Goal: Find specific page/section: Find specific page/section

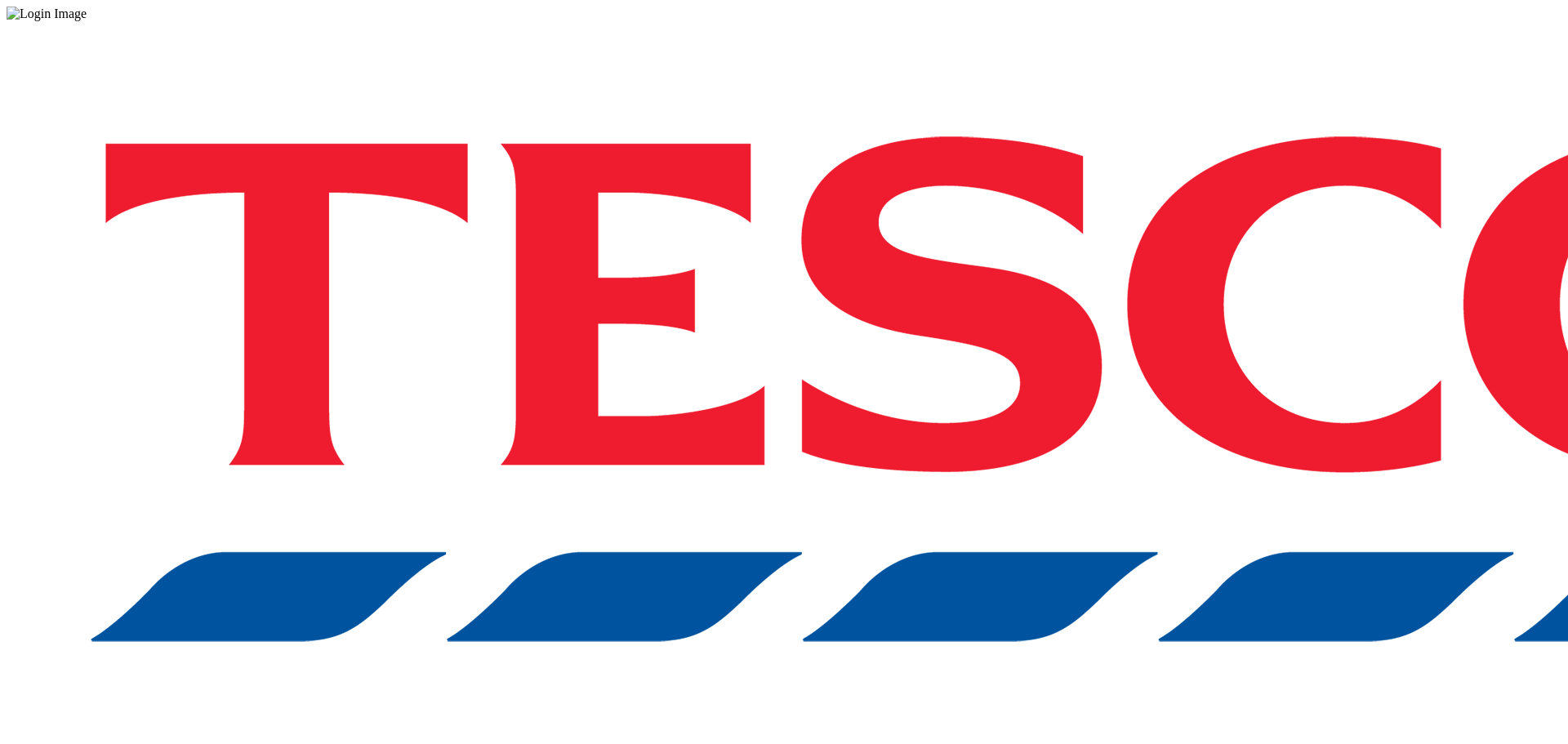
click at [1075, 452] on div "Log in to the Spectra’s dashboard using [PERSON_NAME]’s credentials. If you don…" at bounding box center [784, 427] width 1554 height 812
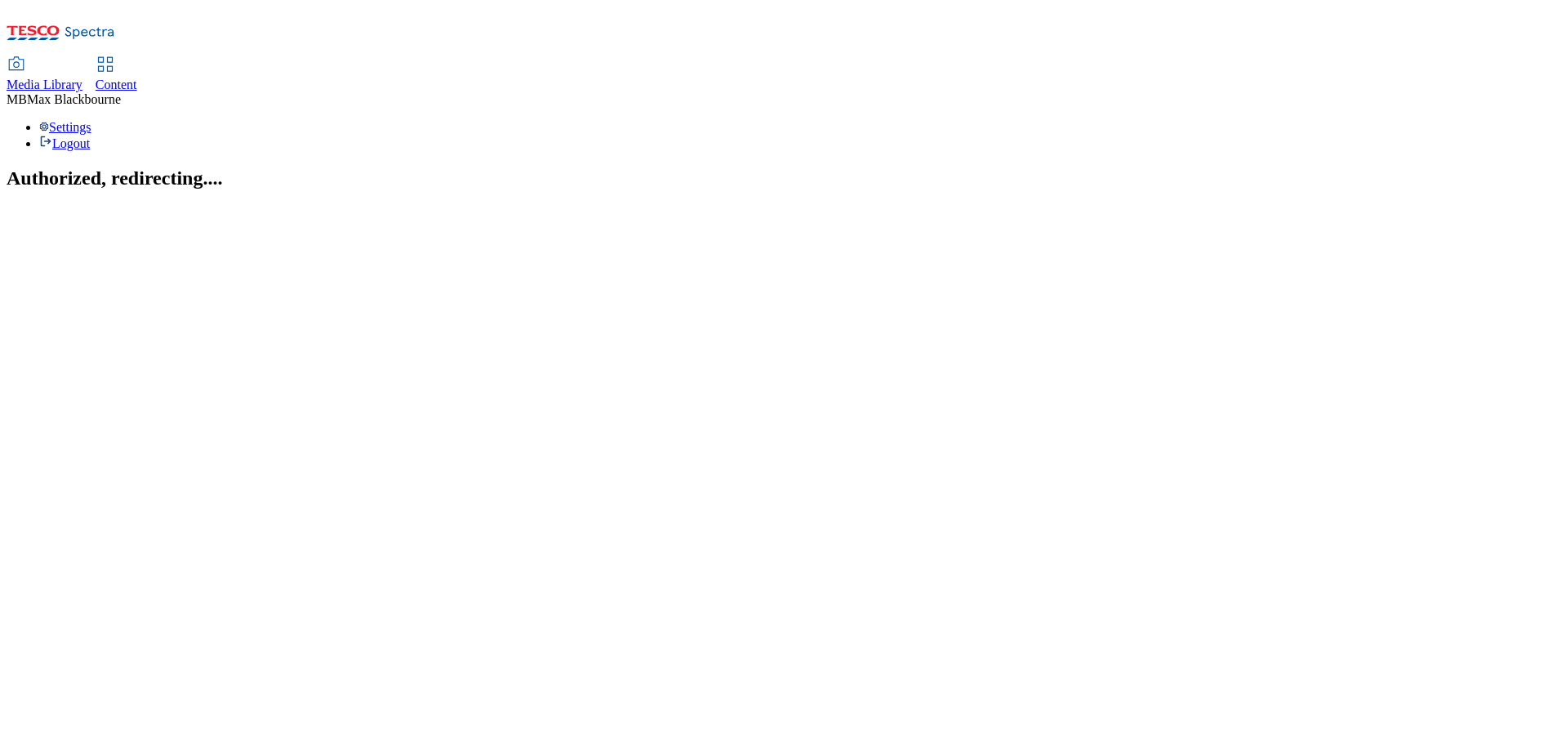
click at [430, 58] on div "Media Library Content" at bounding box center [784, 75] width 1554 height 34
click at [137, 77] on span "Content" at bounding box center [116, 84] width 42 height 14
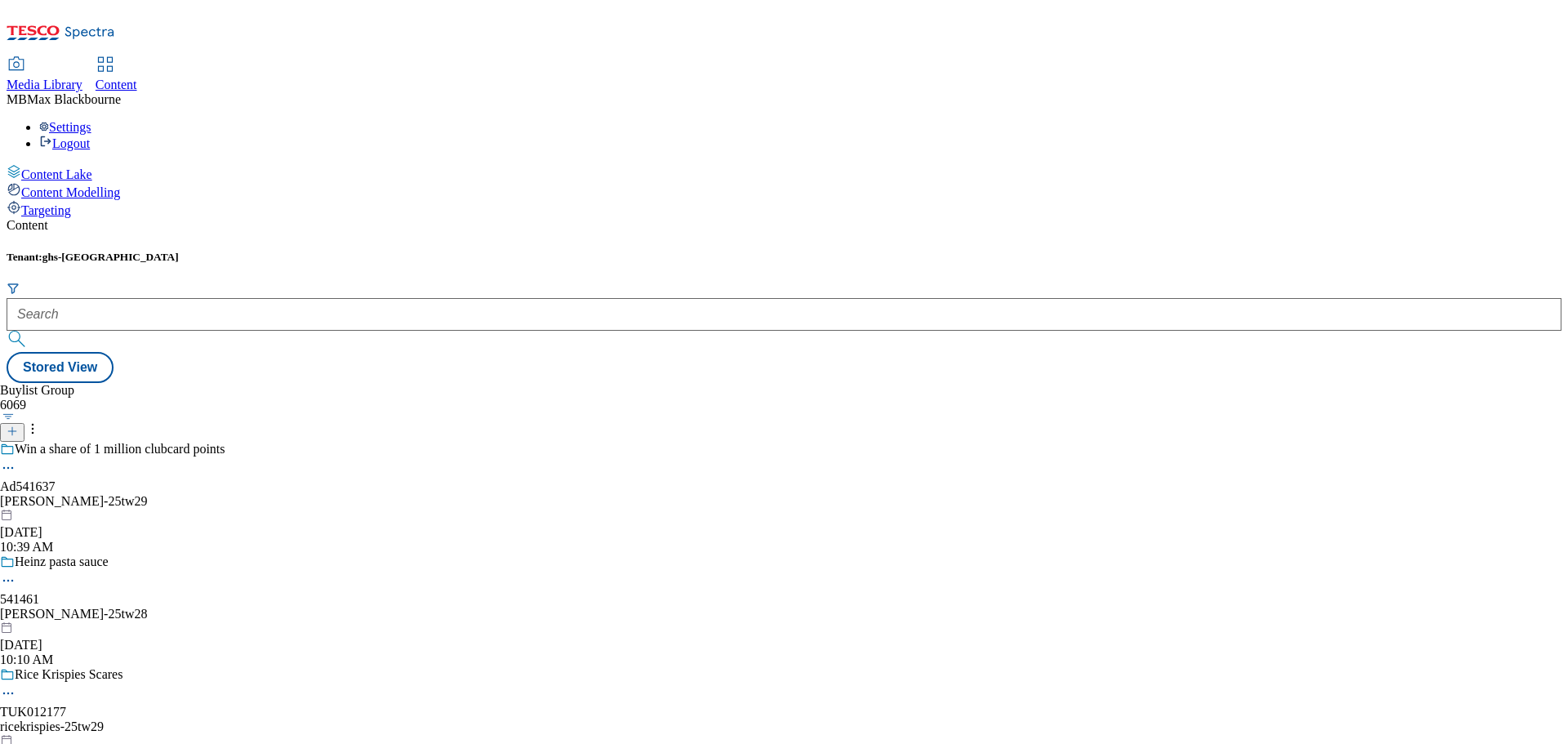
click at [382, 281] on form at bounding box center [784, 316] width 1554 height 71
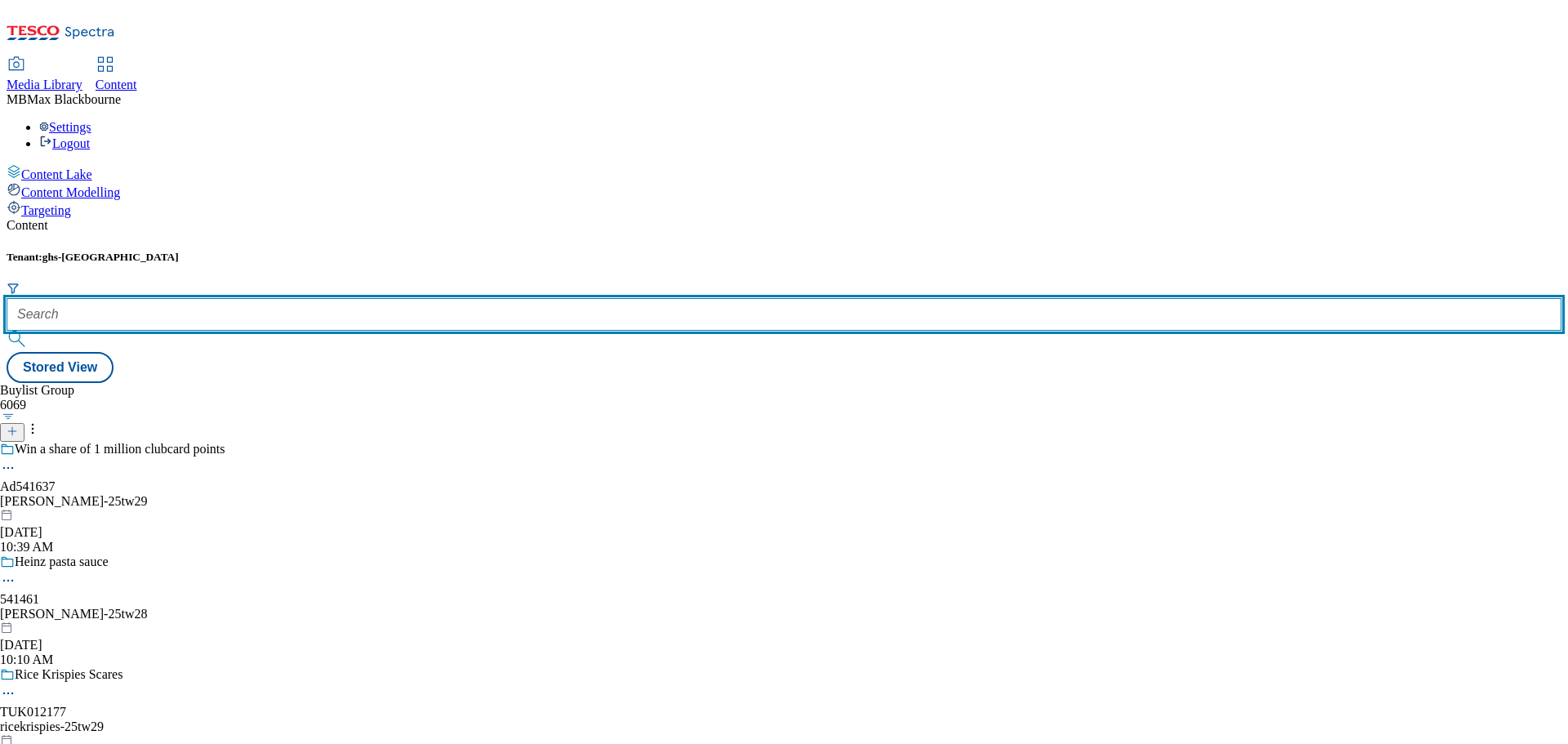
click at [378, 298] on input "text" at bounding box center [784, 315] width 1554 height 32
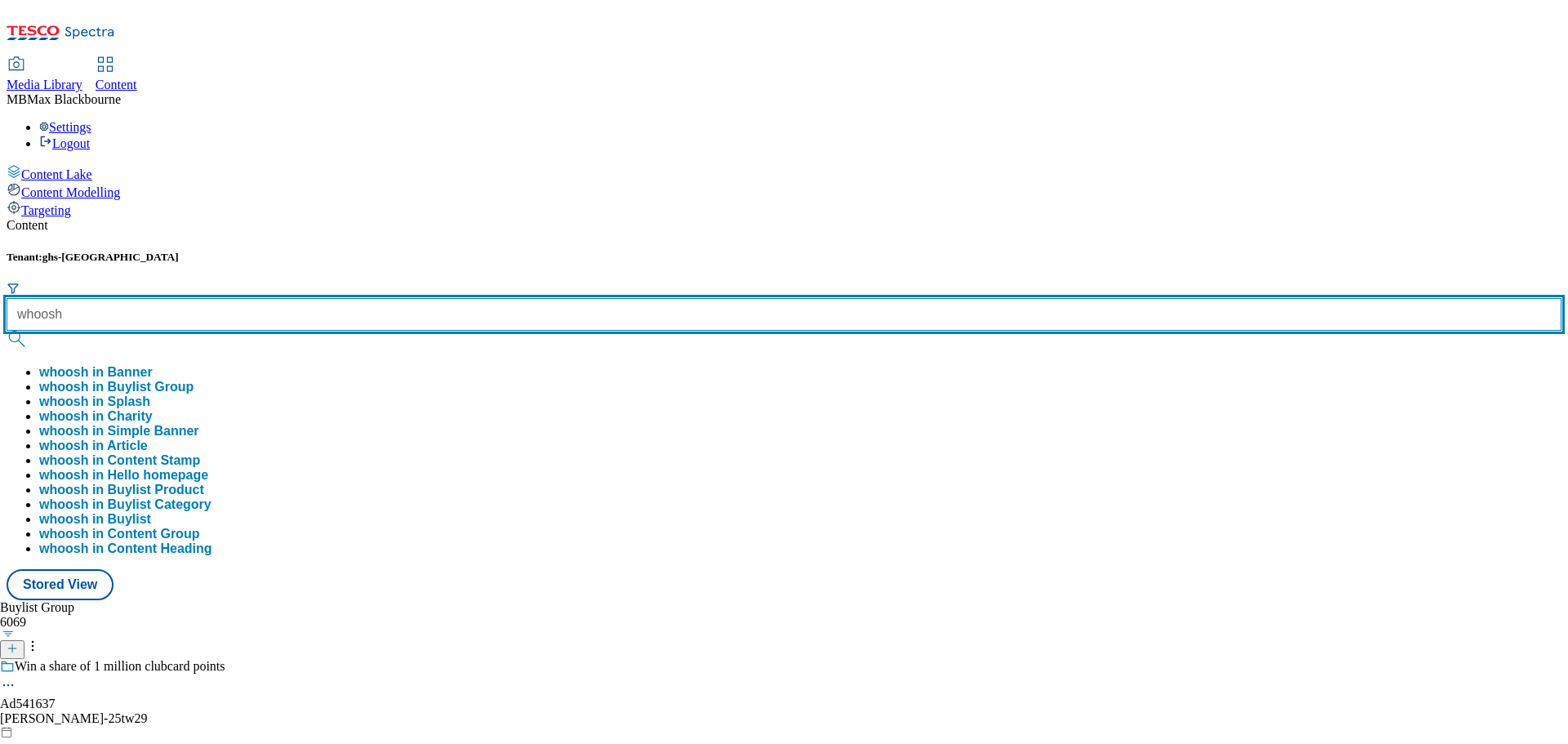
type input "whoosh"
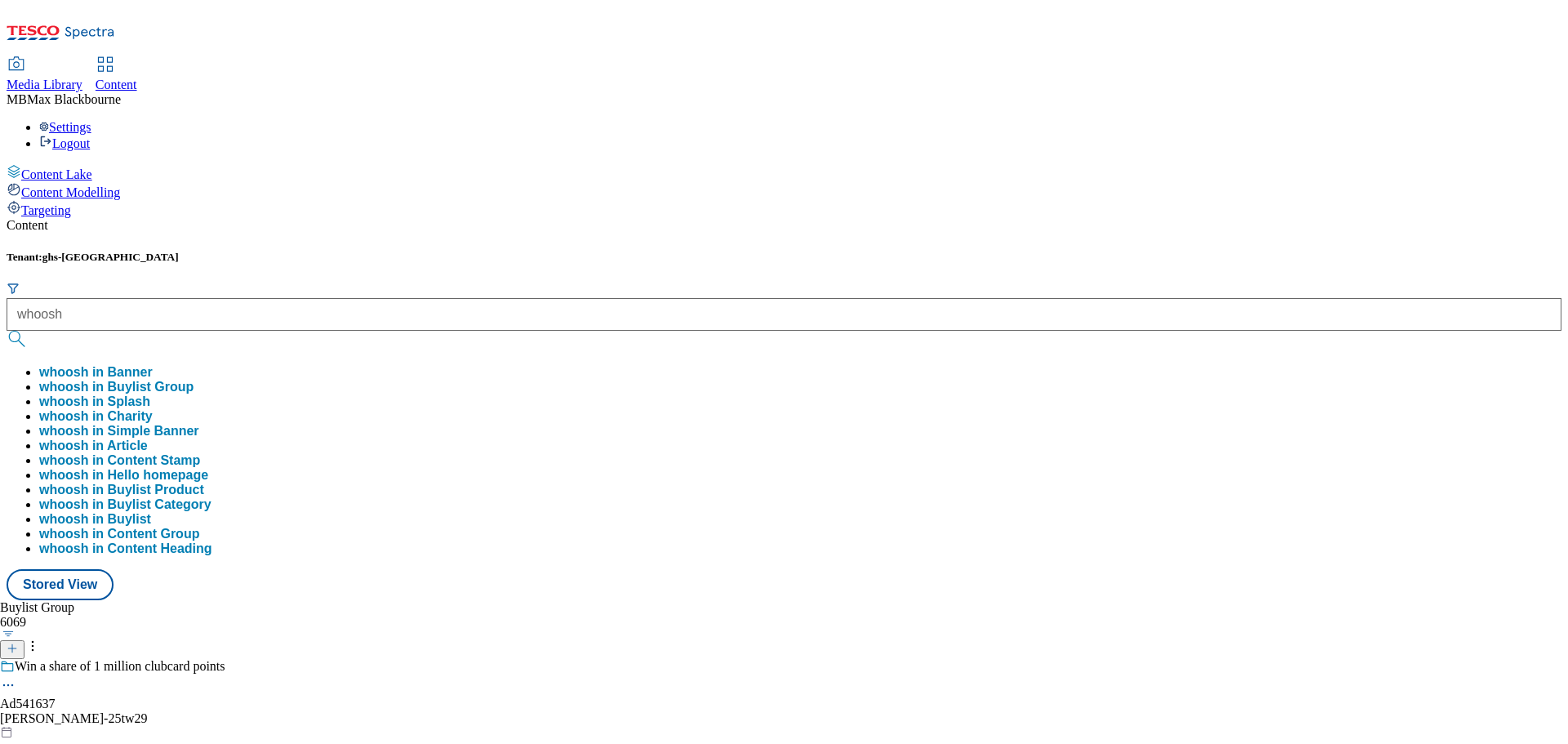
click at [723, 251] on div "Tenant: ghs-uk whoosh whoosh in Banner whoosh in Buylist Group whoosh in Splash…" at bounding box center [784, 425] width 1554 height 349
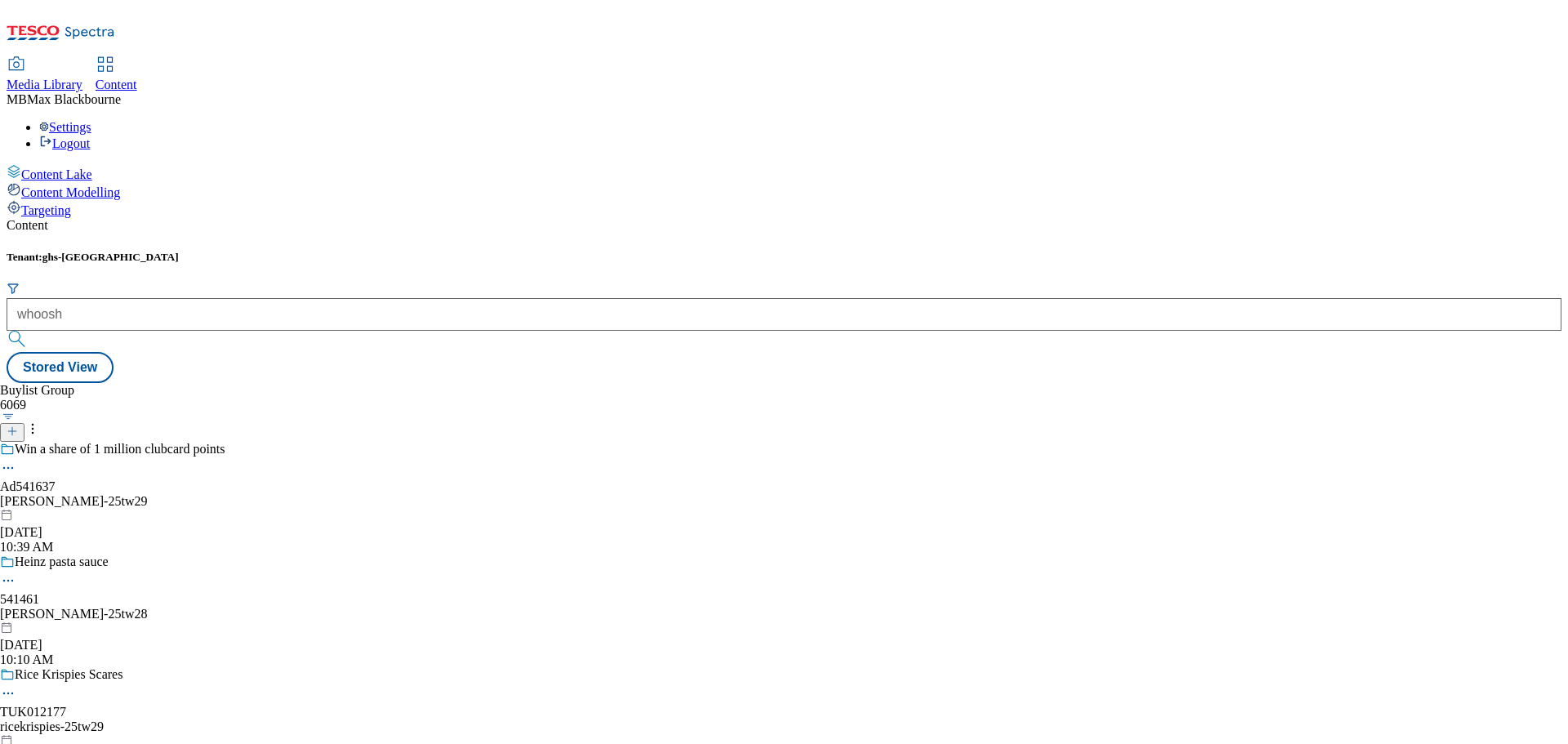
click at [30, 331] on button "submit" at bounding box center [18, 338] width 23 height 16
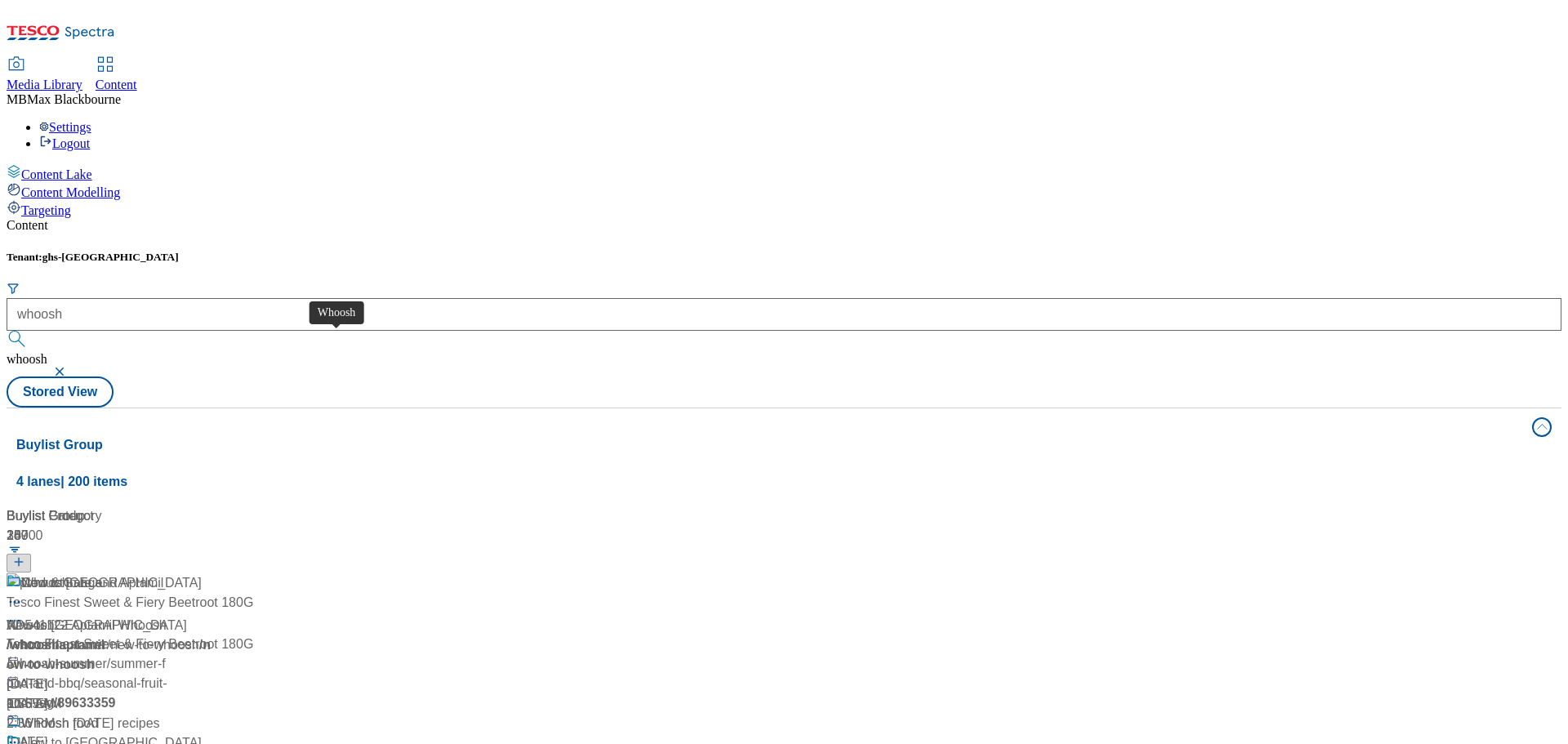
click at [216, 573] on div "Whoosh" at bounding box center [111, 594] width 209 height 43
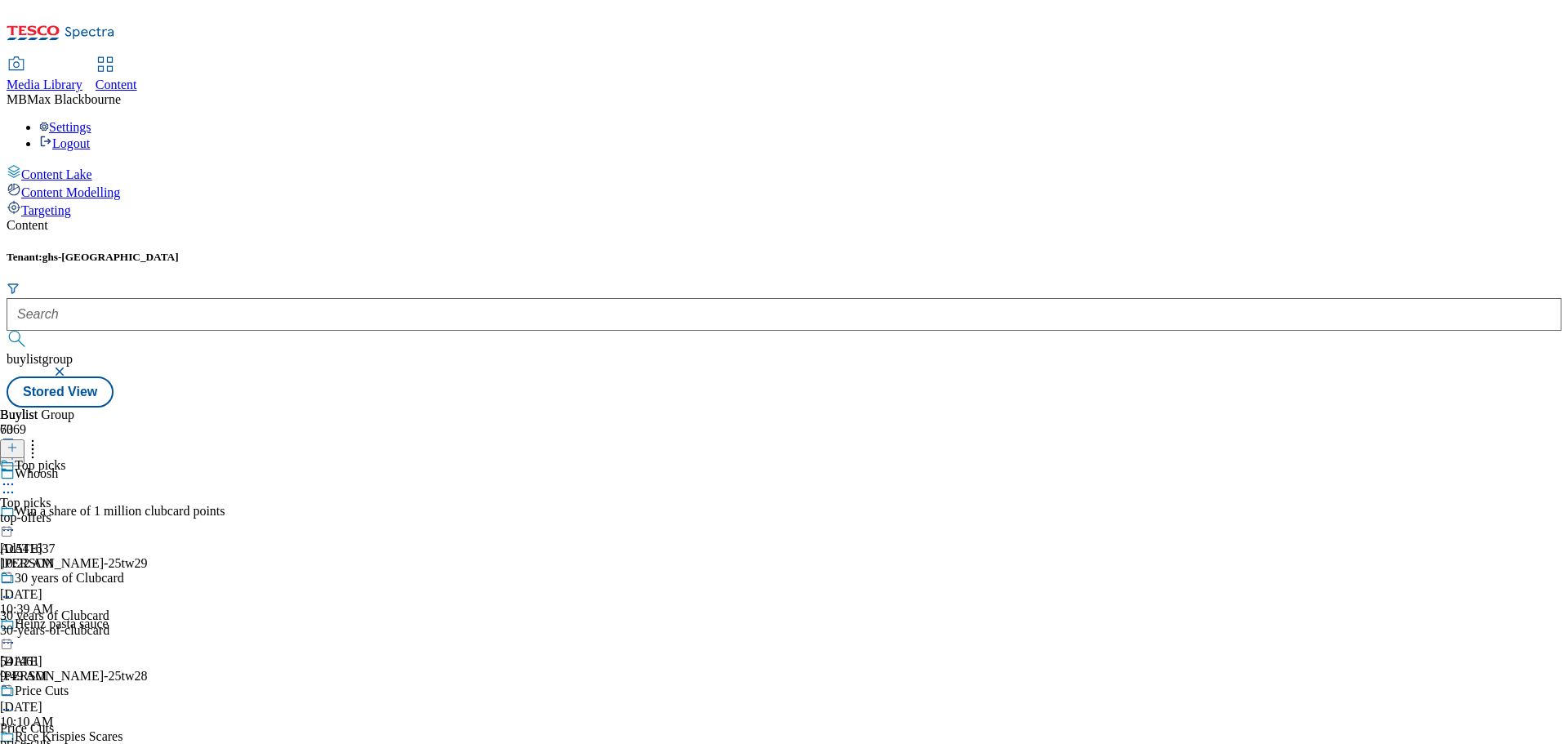
click at [740, 251] on div "Tenant: ghs-uk buylistgroup Stored View" at bounding box center [784, 329] width 1554 height 156
